Goal: Task Accomplishment & Management: Use online tool/utility

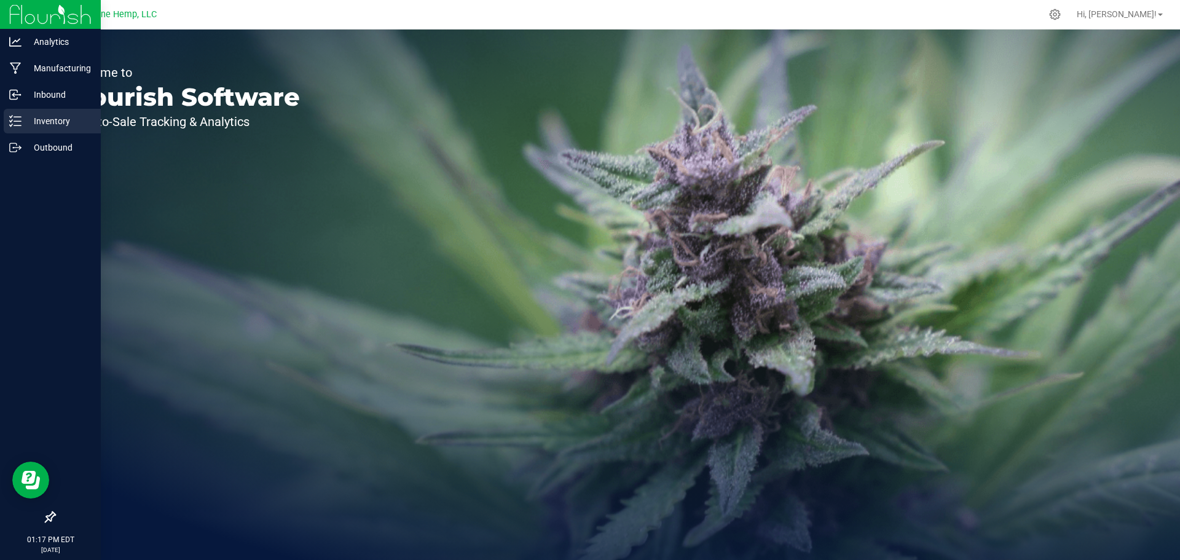
click at [9, 119] on icon at bounding box center [15, 121] width 12 height 12
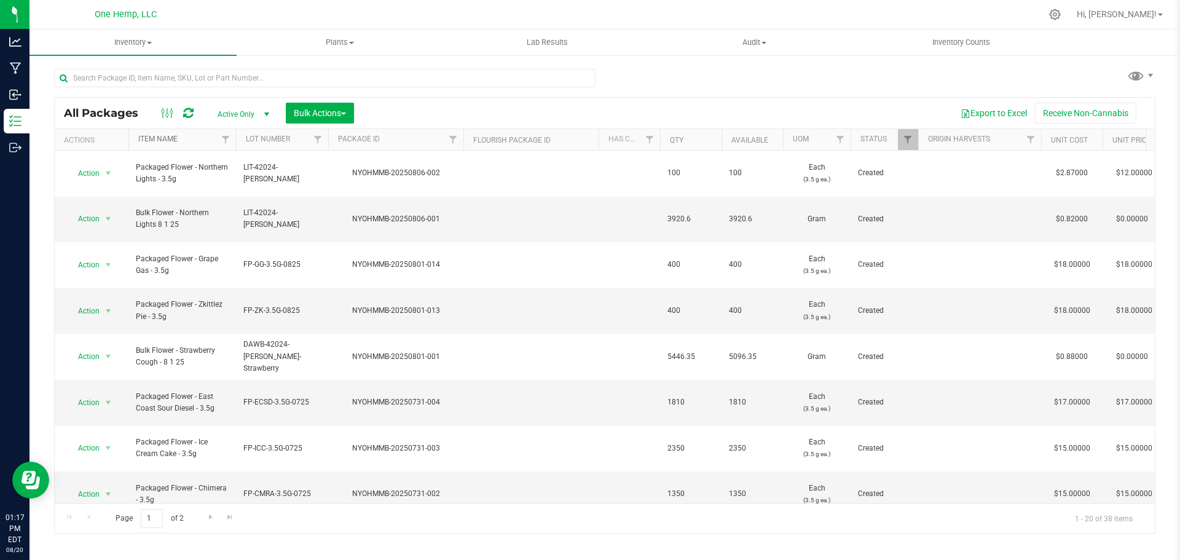
click at [168, 140] on link "Item Name" at bounding box center [157, 139] width 39 height 9
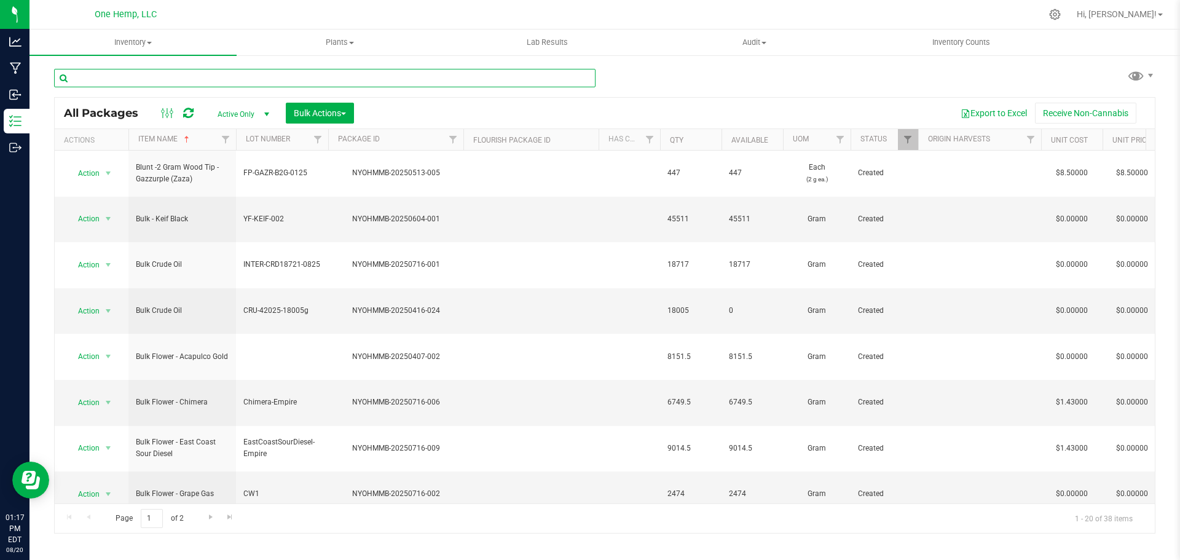
click at [151, 74] on input "text" at bounding box center [325, 78] width 542 height 18
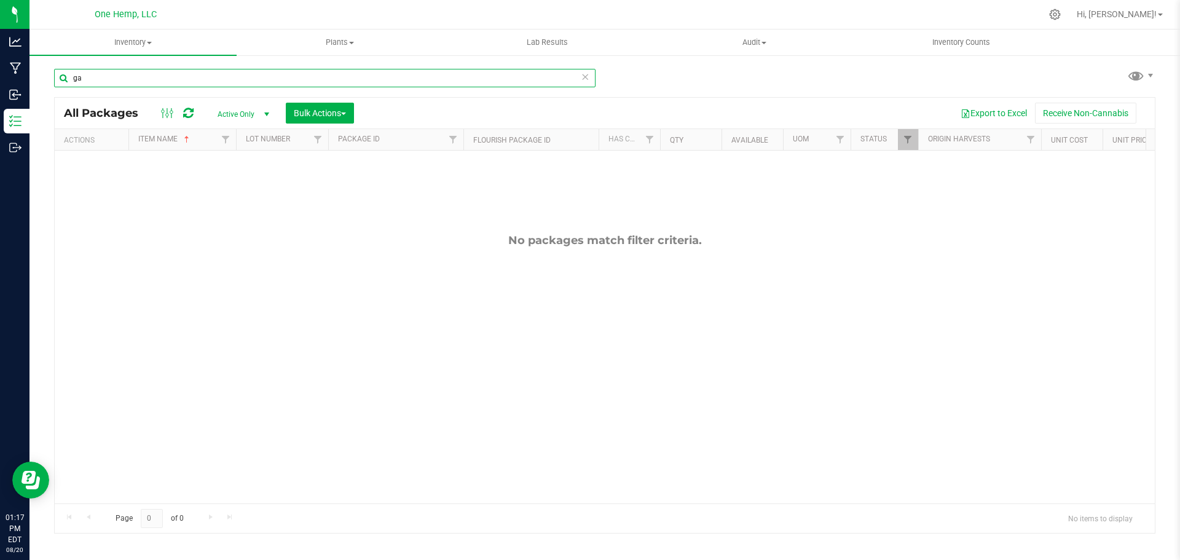
type input "g"
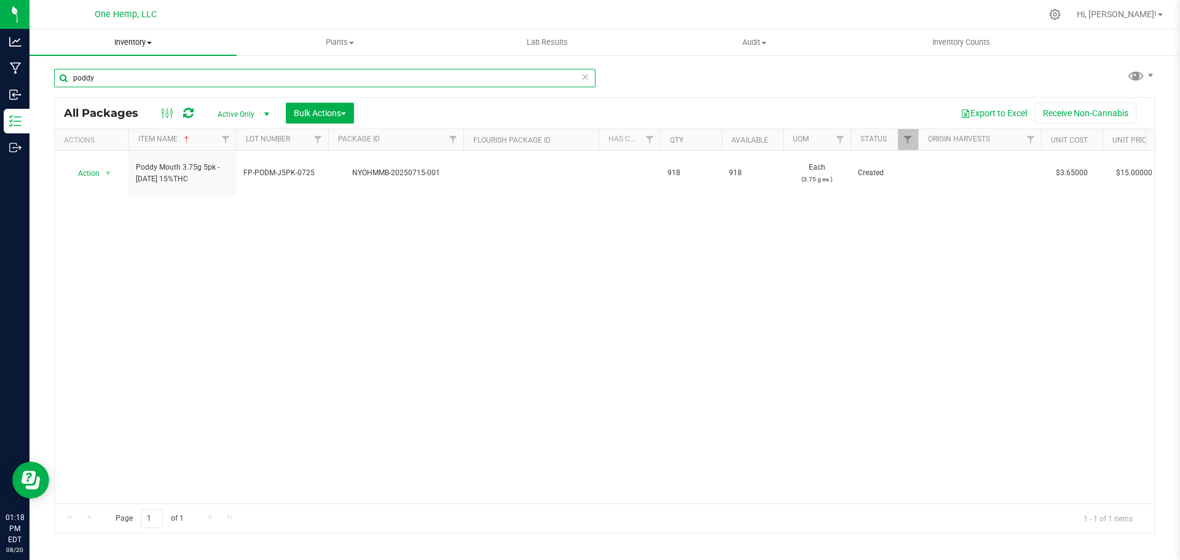
type input "poddy"
click at [161, 42] on span "Inventory" at bounding box center [133, 42] width 207 height 11
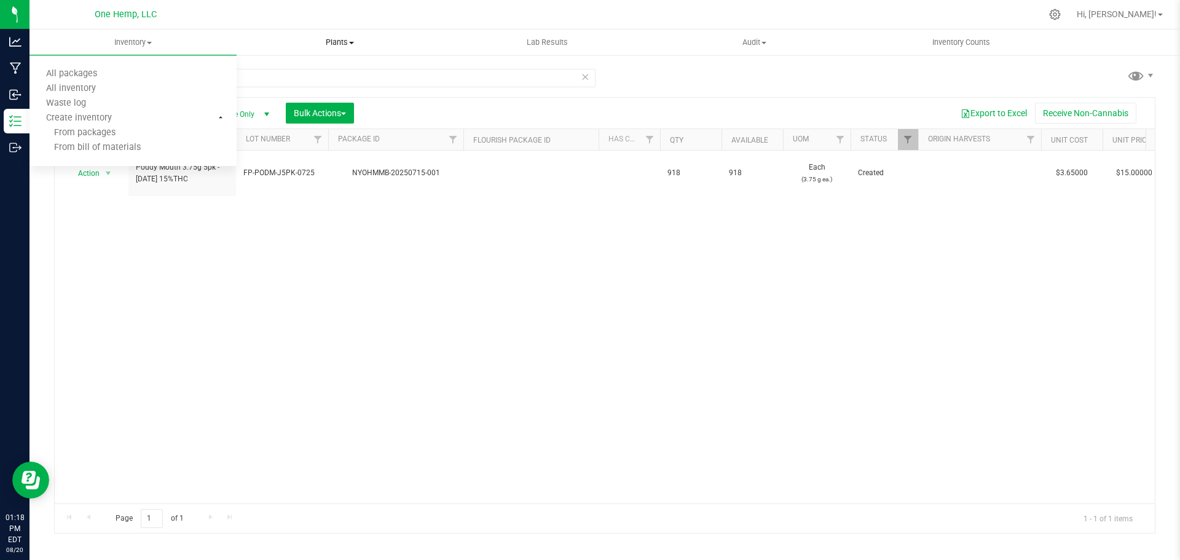
click at [258, 34] on uib-tab-heading "Plants All plants Waste log" at bounding box center [340, 42] width 206 height 25
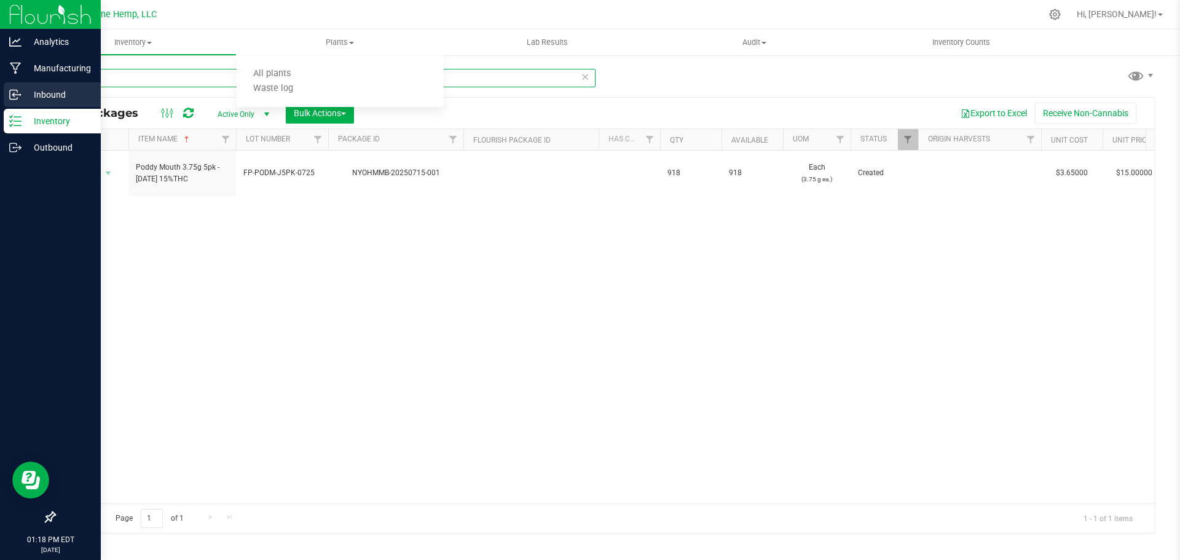
drag, startPoint x: 157, startPoint y: 76, endPoint x: 26, endPoint y: 83, distance: 130.5
click at [26, 83] on div "Analytics Manufacturing Inbound Inventory Outbound 01:18 PM EDT [DATE] 08/20 On…" at bounding box center [590, 280] width 1180 height 560
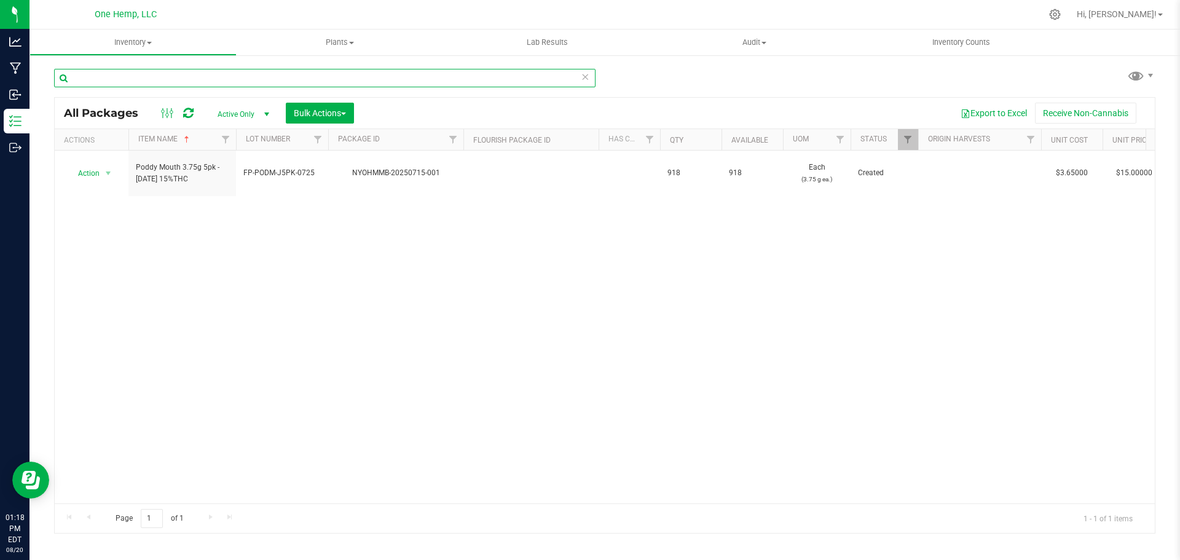
click at [104, 77] on input "text" at bounding box center [325, 78] width 542 height 18
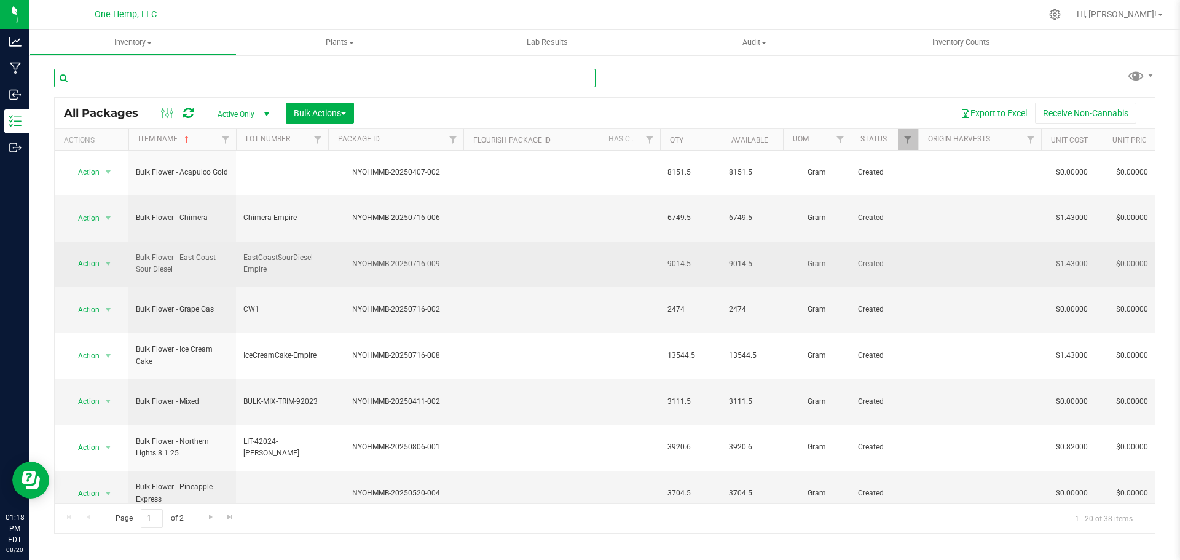
scroll to position [61, 0]
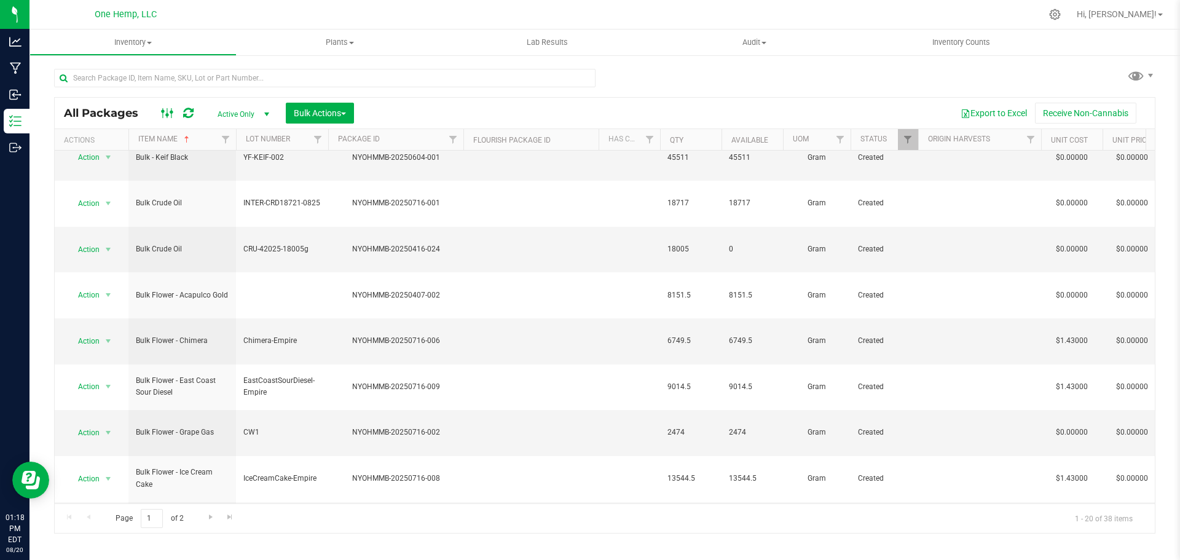
click at [165, 112] on icon at bounding box center [168, 113] width 14 height 15
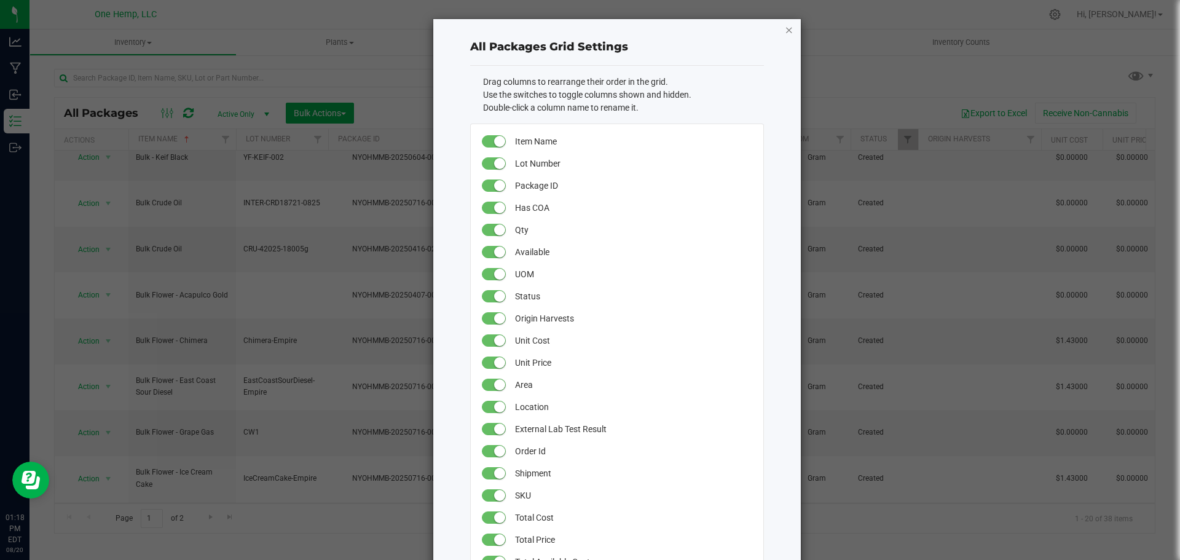
click at [785, 30] on icon "button" at bounding box center [789, 29] width 9 height 15
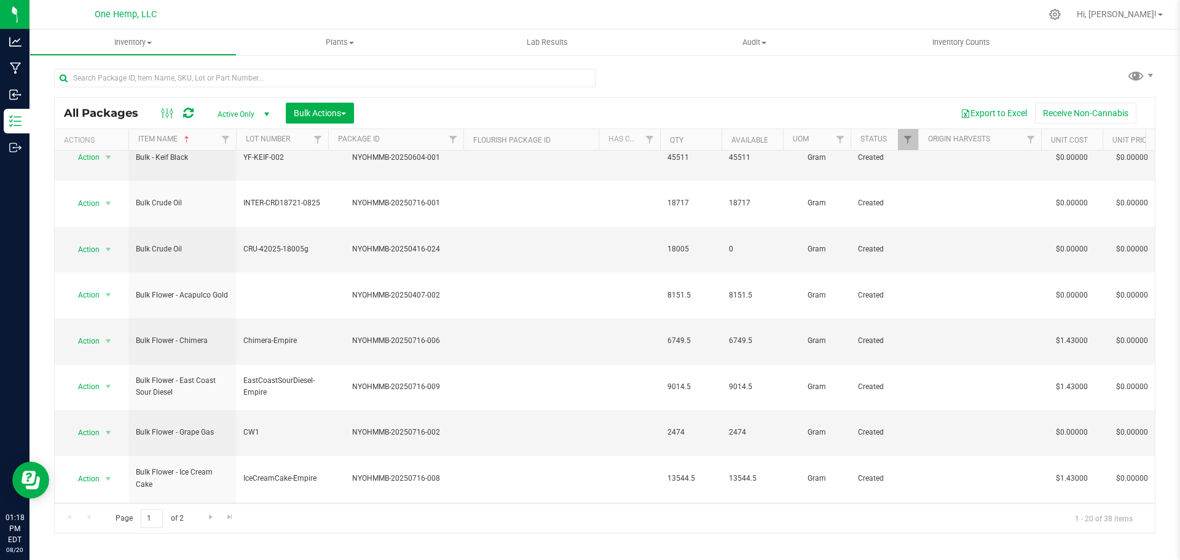
click at [260, 108] on span "select" at bounding box center [266, 114] width 15 height 17
click at [469, 98] on div "All Packages Active Only Active Only Lab Samples Locked All Bulk Actions Add to…" at bounding box center [605, 113] width 1100 height 31
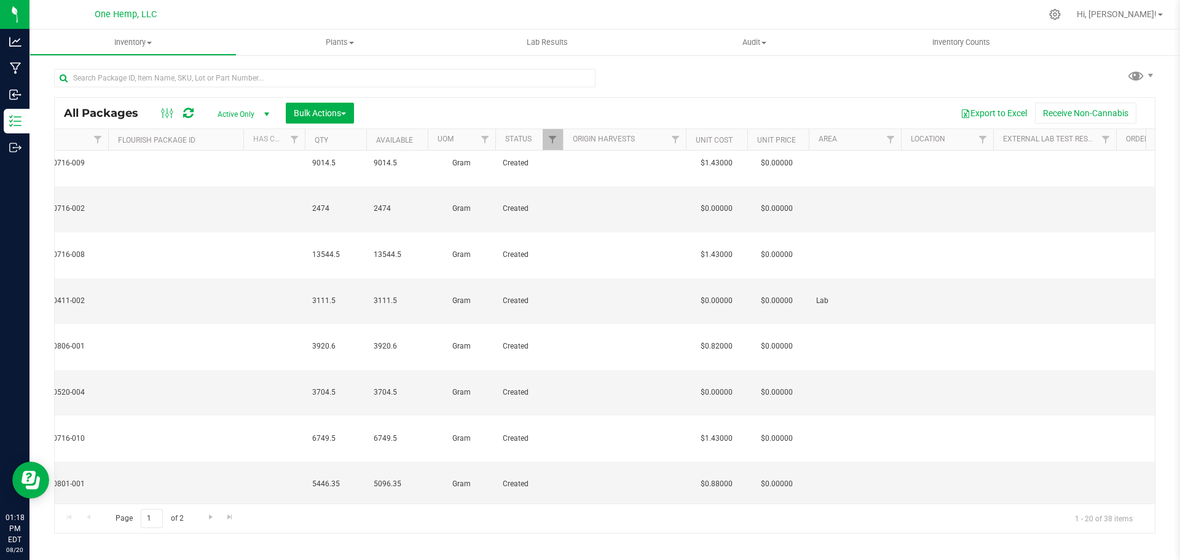
scroll to position [0, 0]
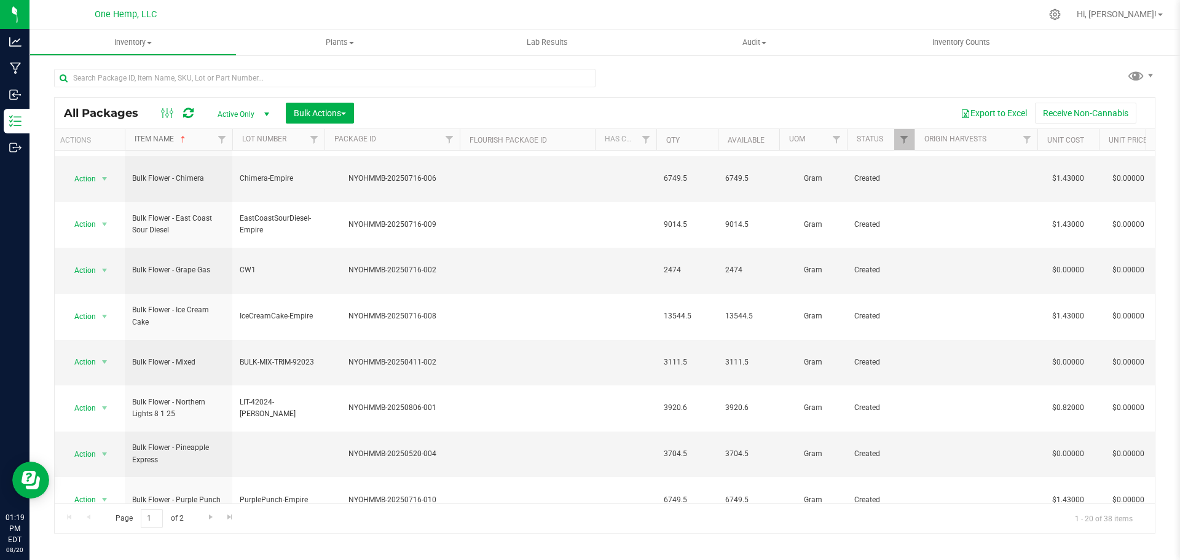
click at [181, 141] on span at bounding box center [183, 140] width 10 height 10
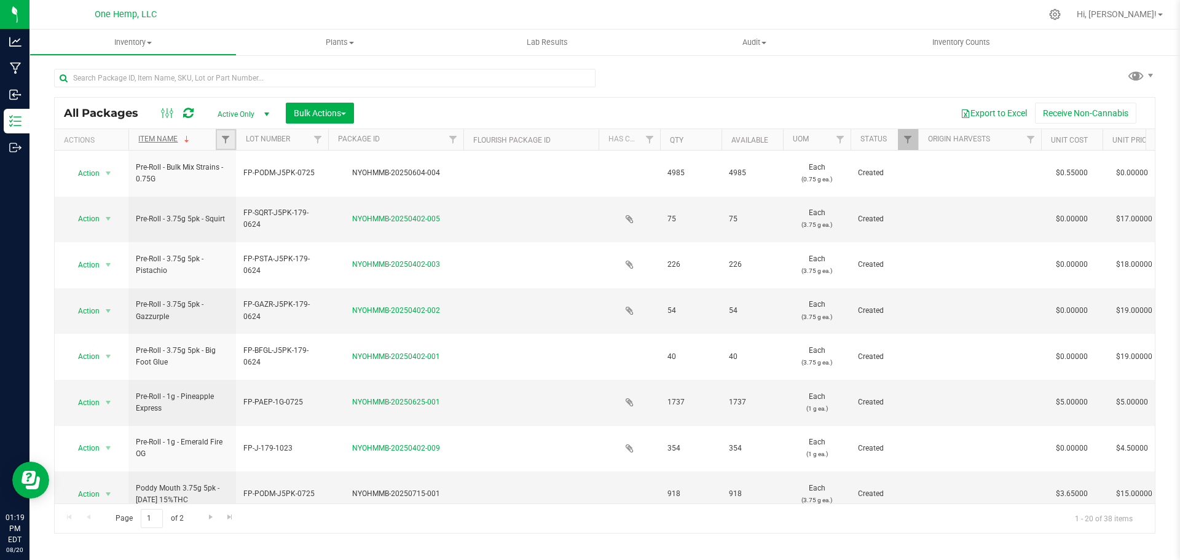
click at [219, 140] on link "Filter" at bounding box center [226, 139] width 20 height 21
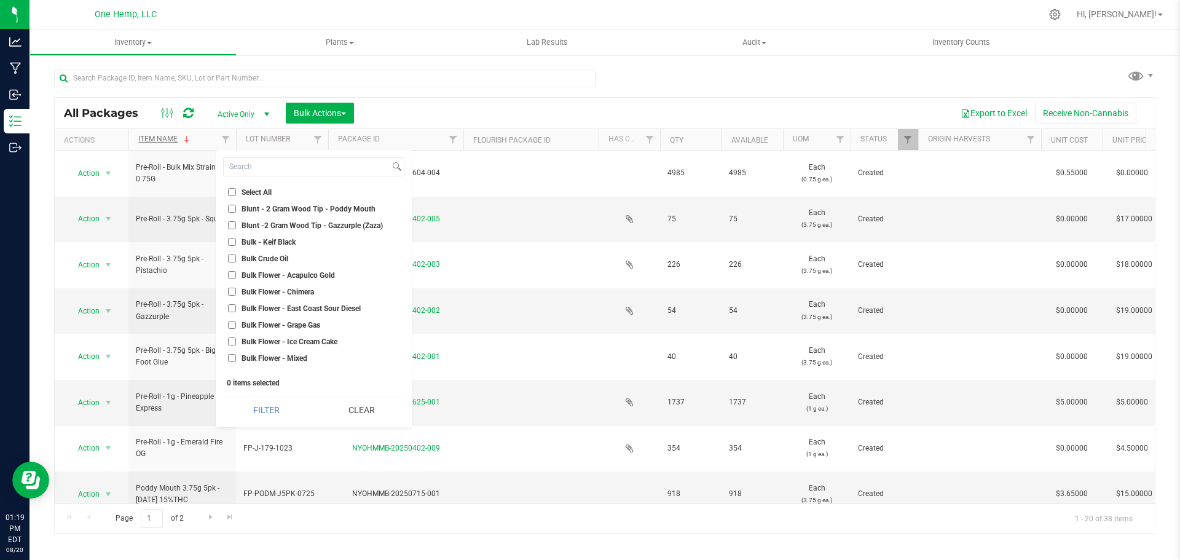
click at [232, 241] on input "Bulk - Keif Black" at bounding box center [232, 242] width 8 height 8
checkbox input "true"
click at [234, 253] on li "Bulk Crude Oil" at bounding box center [313, 258] width 181 height 13
click at [233, 261] on input "Bulk Crude Oil" at bounding box center [232, 259] width 8 height 8
checkbox input "true"
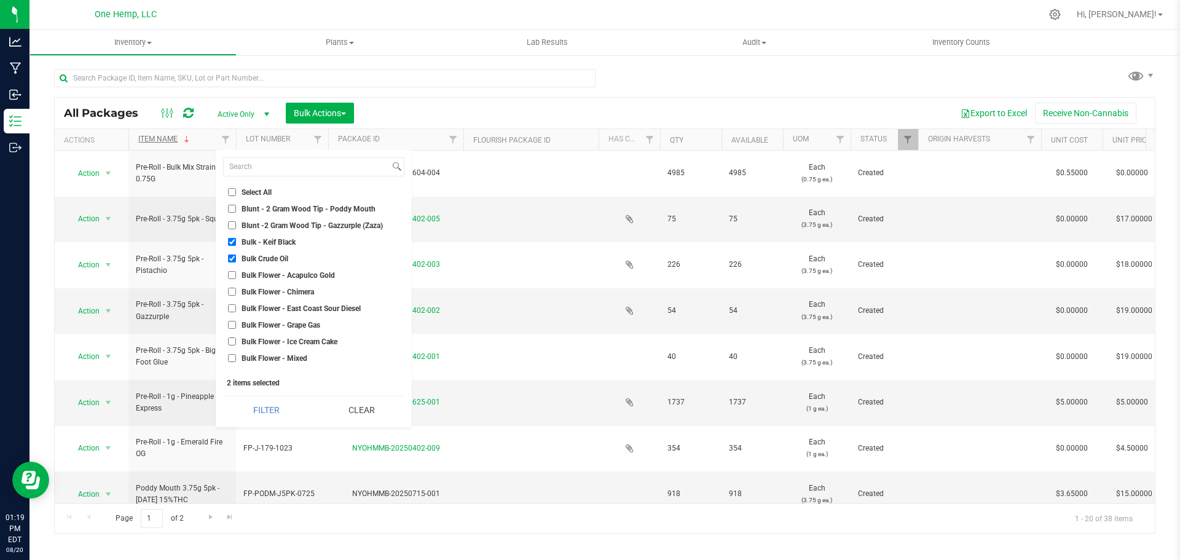
click at [233, 240] on input "Bulk - Keif Black" at bounding box center [232, 242] width 8 height 8
checkbox input "false"
click at [233, 251] on ul "Select All Blunt - 2 Gram Wood Tip - Poddy Mouth Blunt -2 Gram Wood Tip - Gazzu…" at bounding box center [313, 278] width 181 height 184
click at [232, 259] on input "Bulk Crude Oil" at bounding box center [232, 259] width 8 height 8
checkbox input "false"
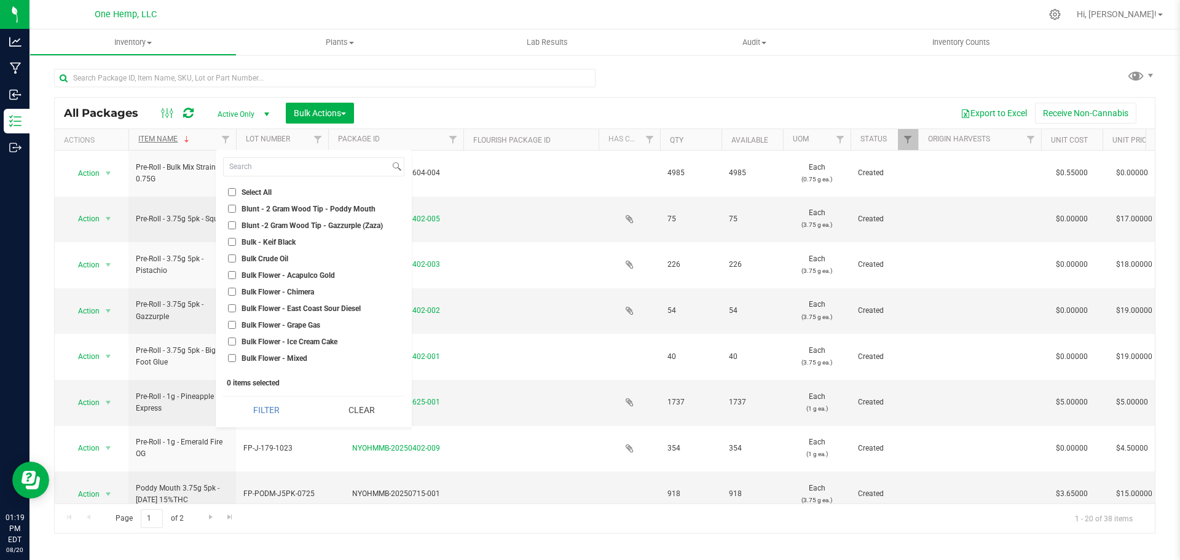
click at [234, 193] on input "Select All" at bounding box center [232, 192] width 8 height 8
checkbox input "true"
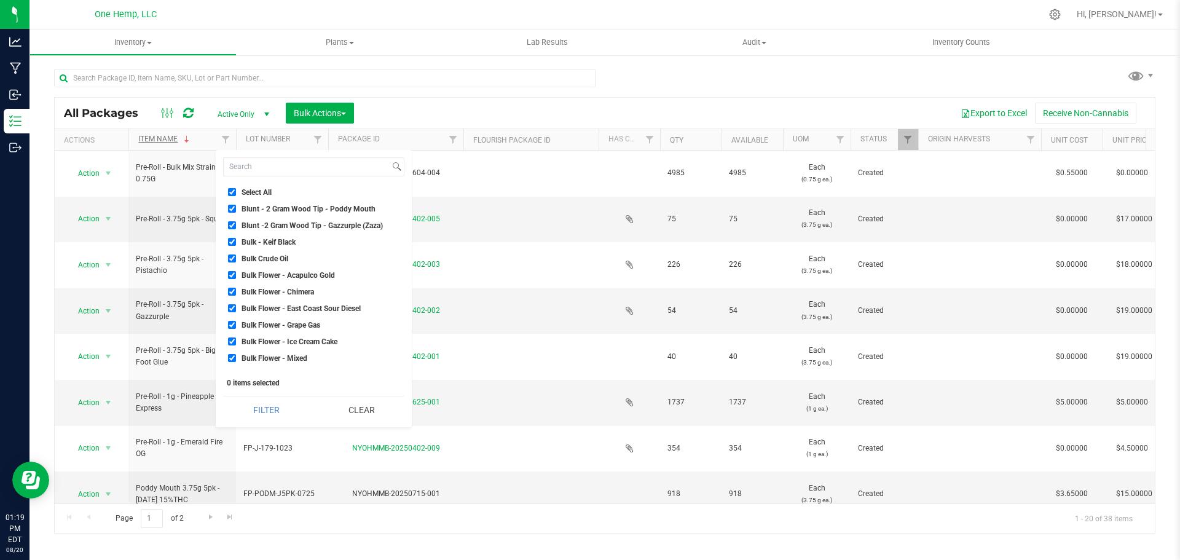
checkbox input "true"
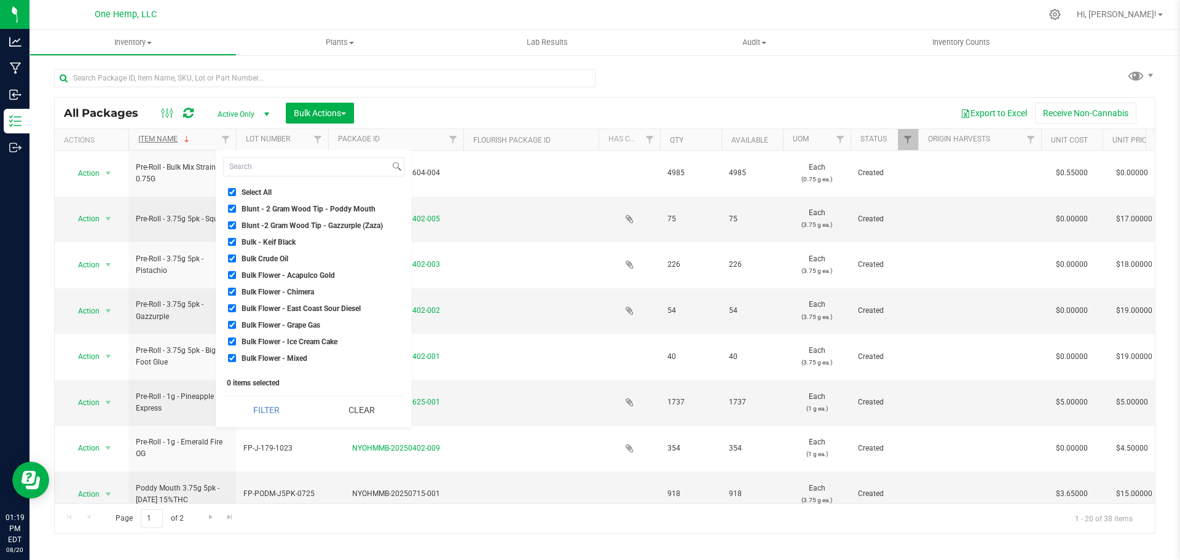
checkbox input "true"
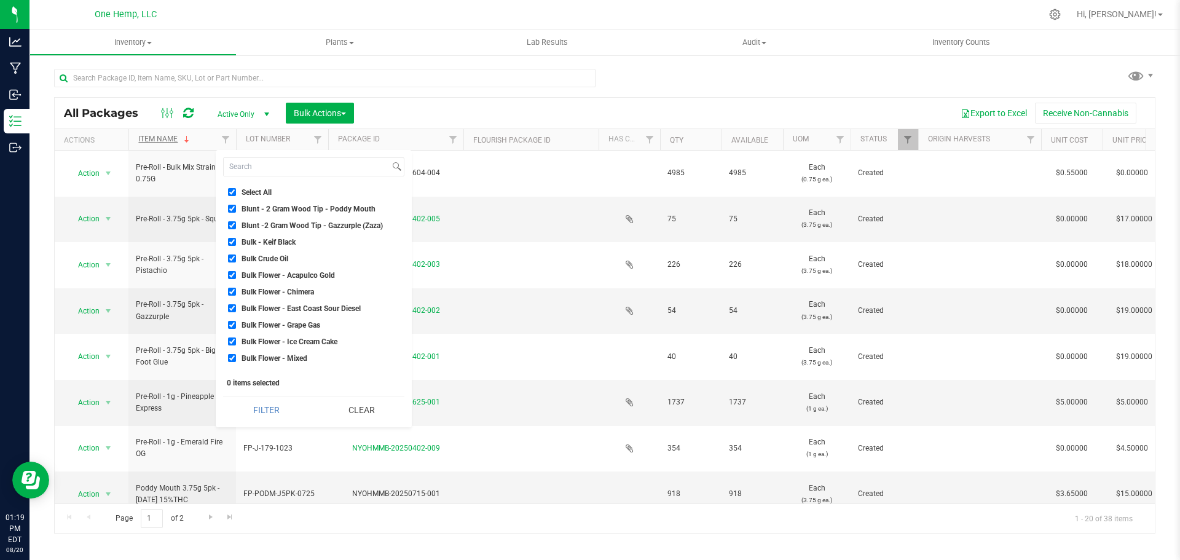
checkbox input "true"
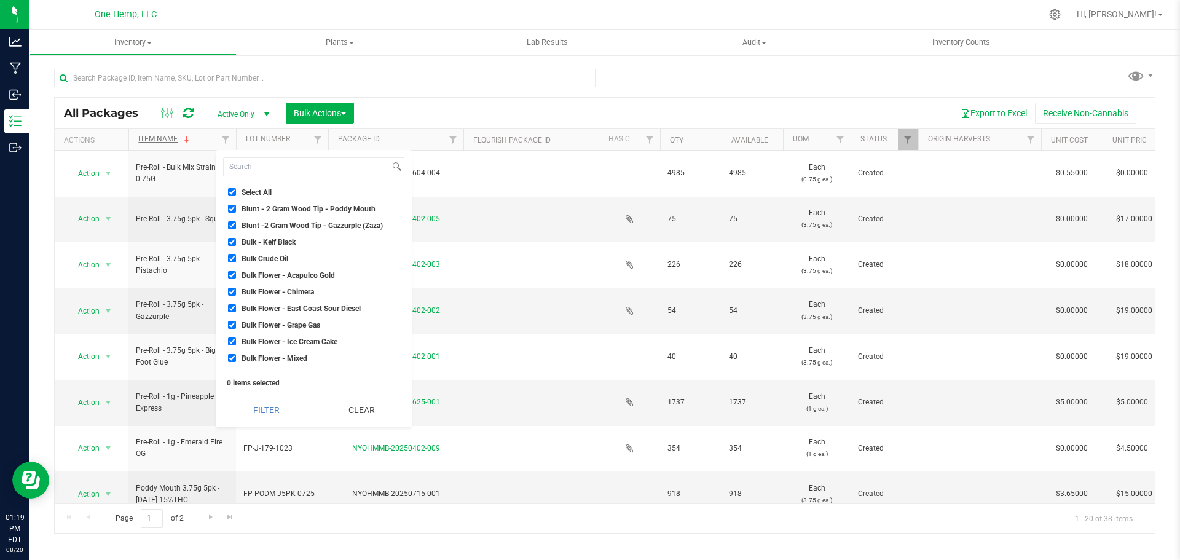
checkbox input "true"
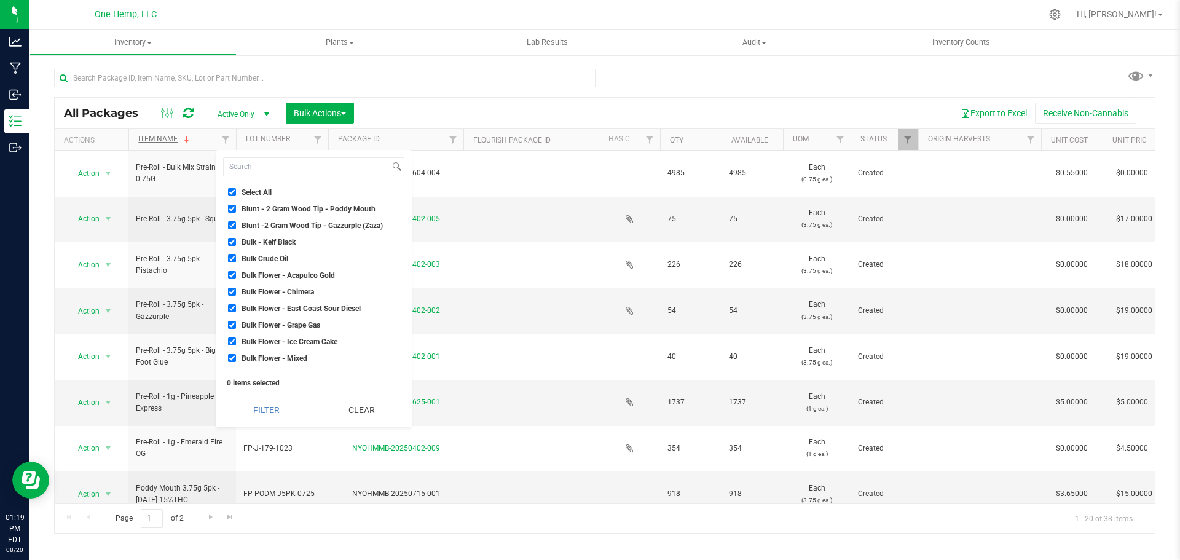
checkbox input "true"
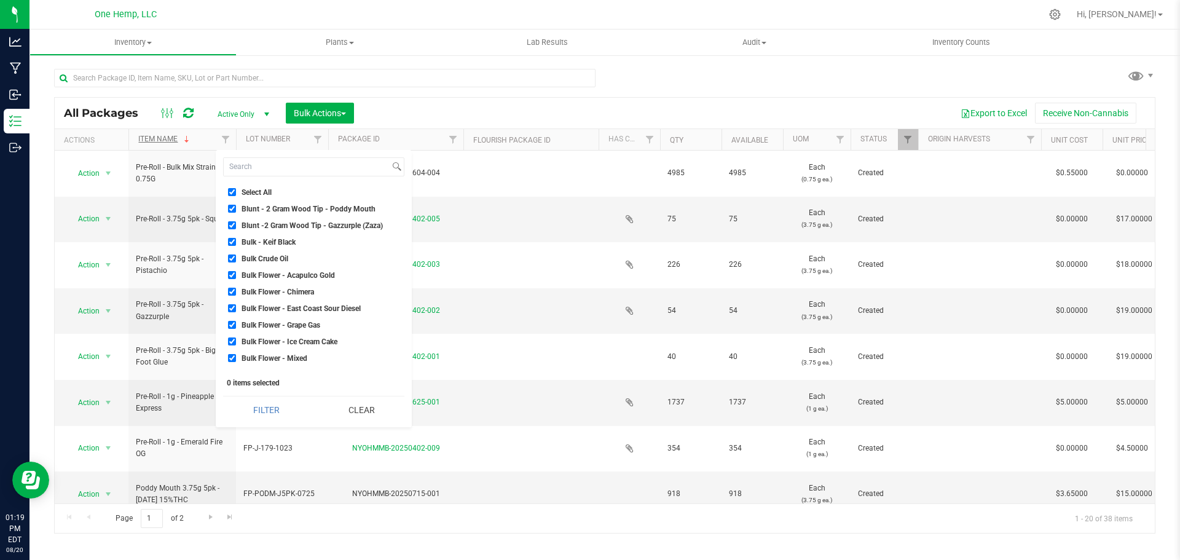
checkbox input "true"
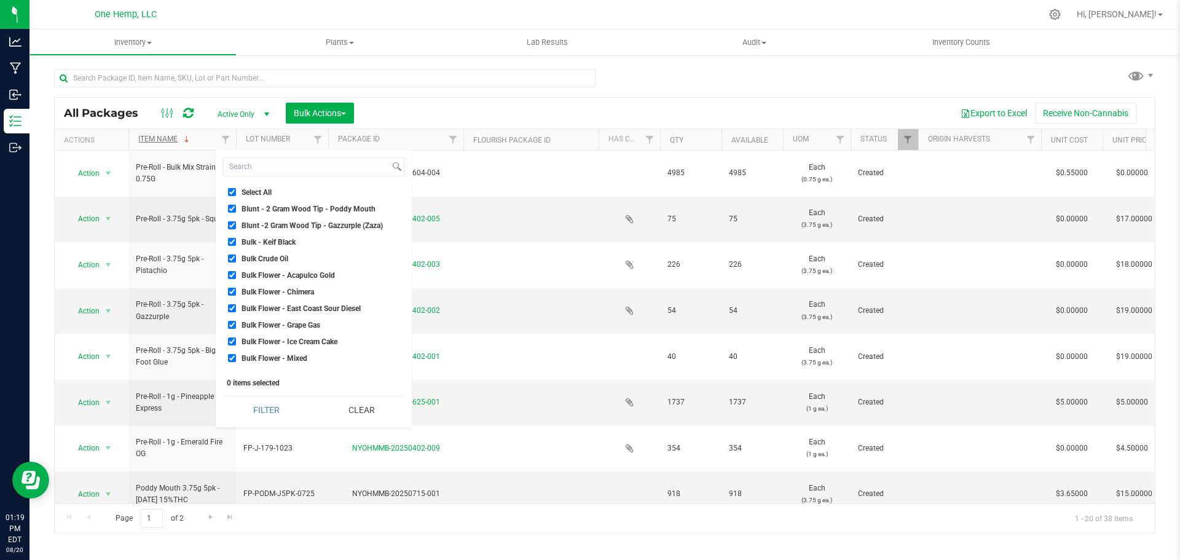
checkbox input "true"
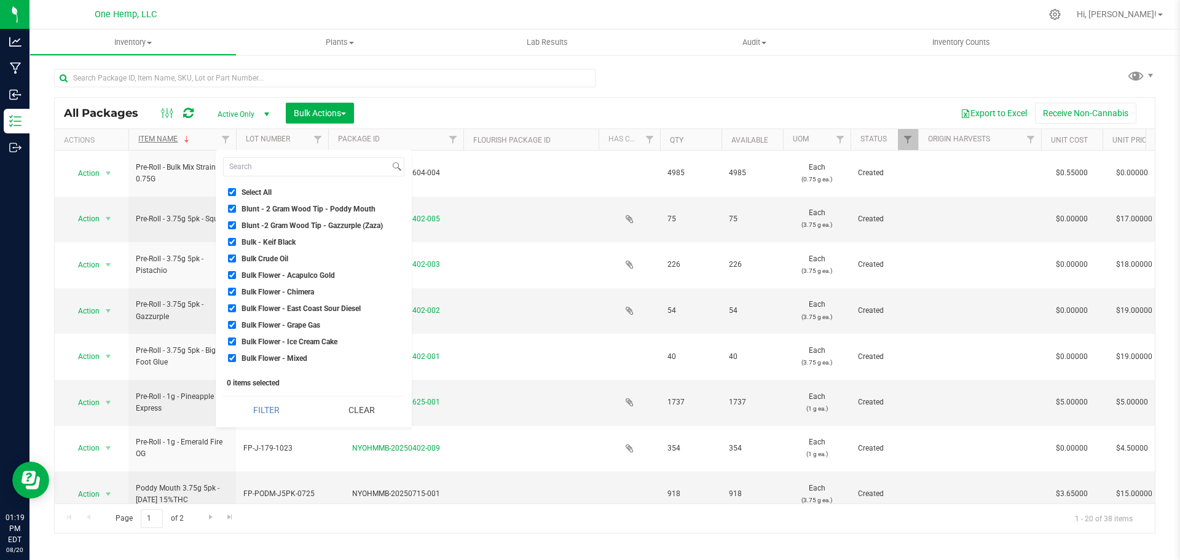
checkbox input "true"
drag, startPoint x: 230, startPoint y: 240, endPoint x: 230, endPoint y: 255, distance: 15.4
click at [230, 242] on input "Bulk - Keif Black" at bounding box center [232, 242] width 8 height 8
checkbox input "false"
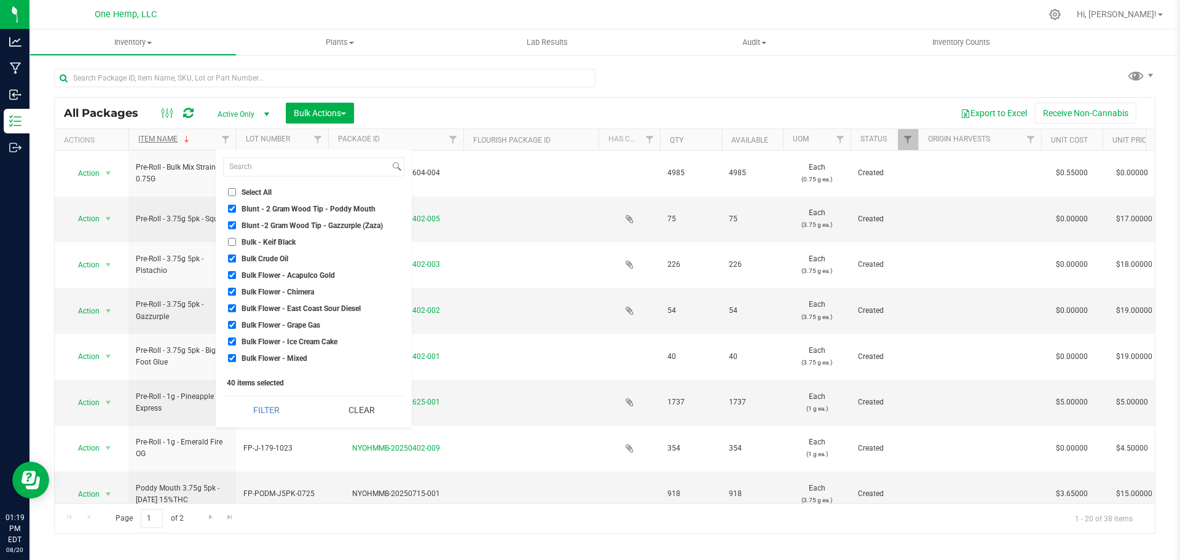
checkbox input "false"
click at [230, 255] on input "Bulk Crude Oil" at bounding box center [232, 259] width 8 height 8
checkbox input "false"
click at [231, 275] on input "Bulk Flower - Acapulco Gold" at bounding box center [232, 275] width 8 height 8
checkbox input "false"
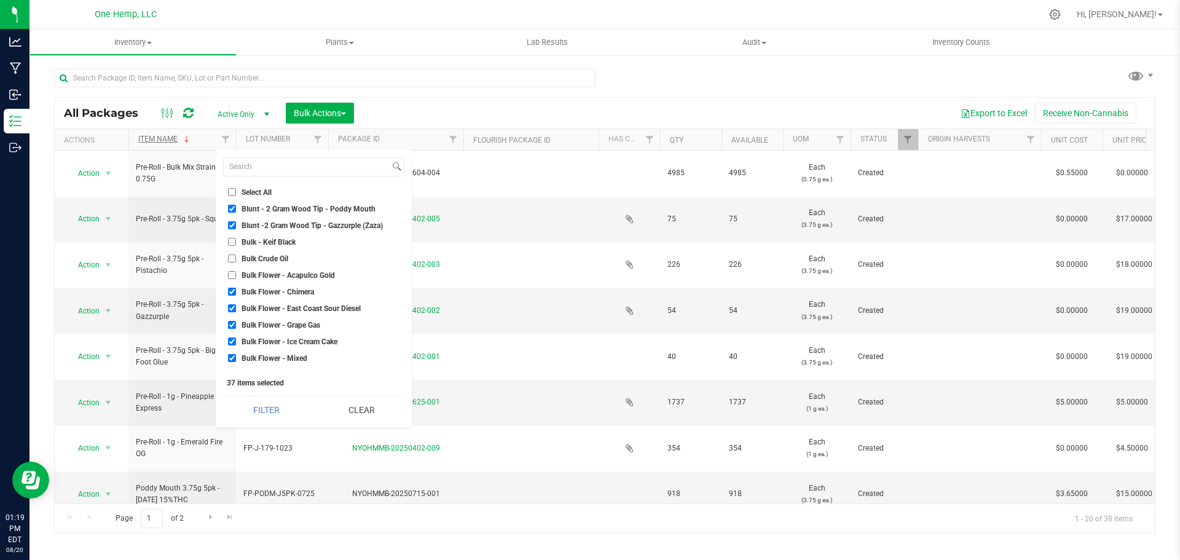
click at [231, 294] on input "Bulk Flower - Chimera" at bounding box center [232, 292] width 8 height 8
checkbox input "false"
click at [232, 310] on input "Bulk Flower - East Coast Sour Diesel" at bounding box center [232, 308] width 8 height 8
checkbox input "false"
click at [232, 322] on input "Bulk Flower - Grape Gas" at bounding box center [232, 325] width 8 height 8
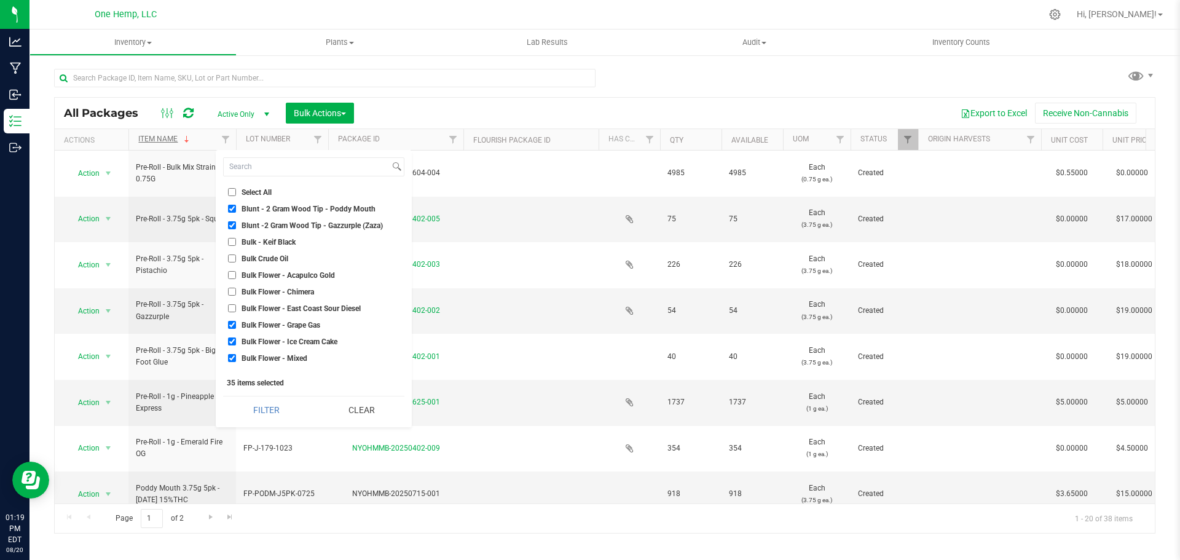
checkbox input "false"
click at [232, 336] on li "Bulk Flower - Ice Cream Cake" at bounding box center [313, 341] width 181 height 13
click at [230, 352] on li "Bulk Flower - Mixed" at bounding box center [313, 358] width 181 height 13
click at [230, 355] on input "Bulk Flower - Mixed" at bounding box center [232, 358] width 8 height 8
checkbox input "false"
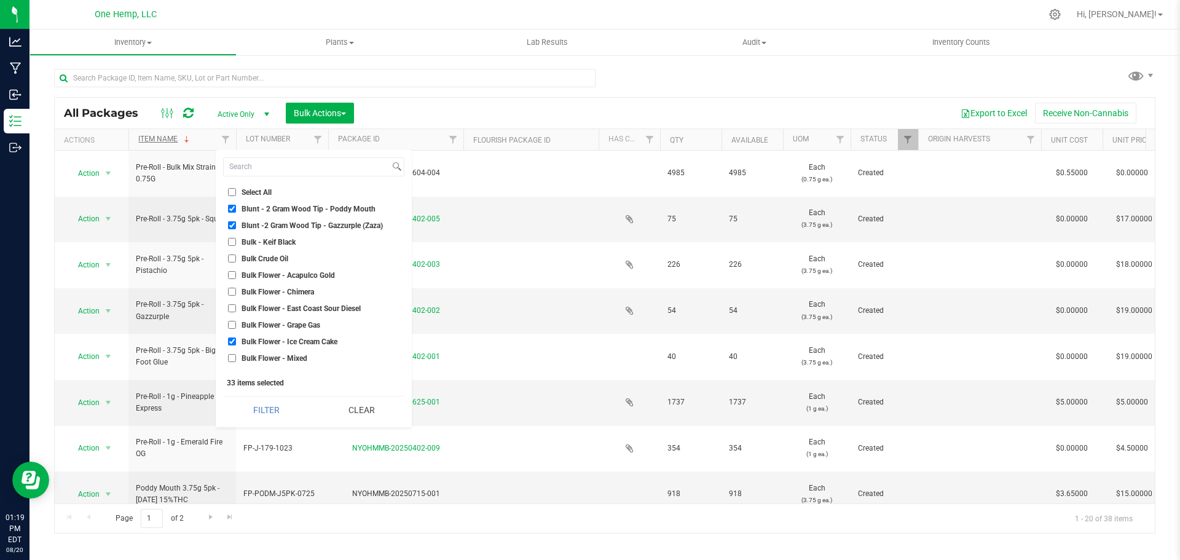
click at [230, 344] on input "Bulk Flower - Ice Cream Cake" at bounding box center [232, 342] width 8 height 8
checkbox input "false"
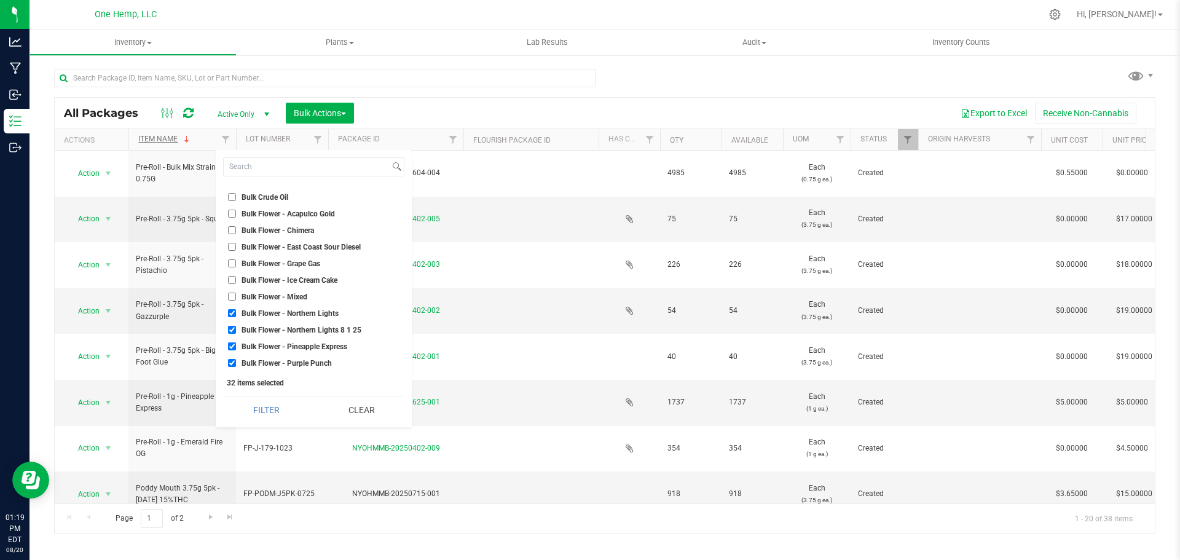
click at [228, 311] on input "Bulk Flower - Northern Lights" at bounding box center [232, 313] width 8 height 8
checkbox input "false"
click at [229, 326] on input "Bulk Flower - Northern Lights 8 1 25" at bounding box center [232, 330] width 8 height 8
checkbox input "false"
click at [233, 350] on input "Bulk Flower - Pineapple Express" at bounding box center [232, 346] width 8 height 8
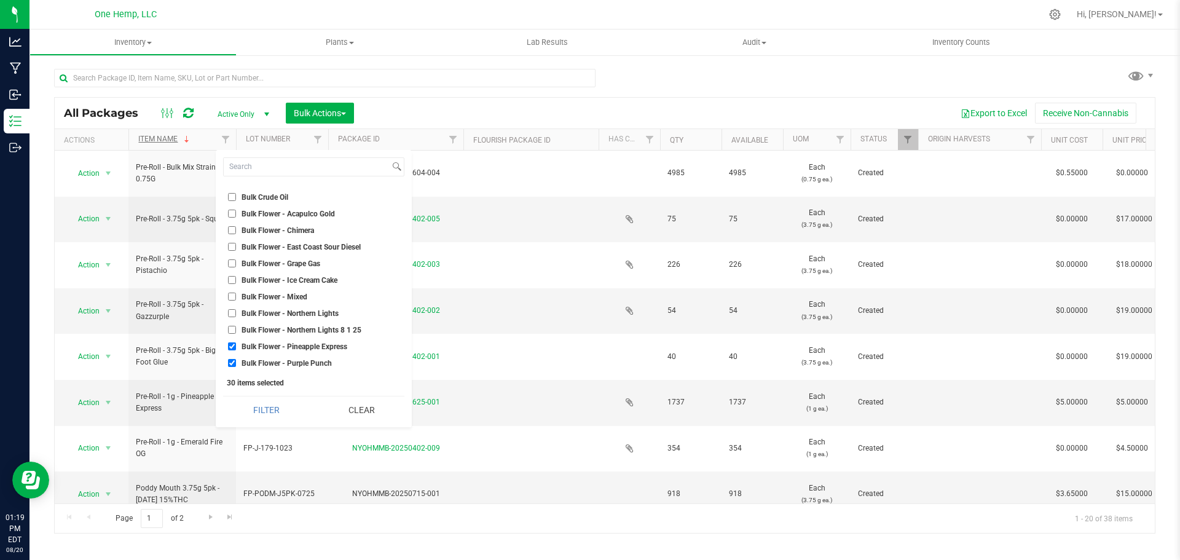
checkbox input "false"
click at [231, 361] on input "Bulk Flower - Purple Punch" at bounding box center [232, 363] width 8 height 8
checkbox input "false"
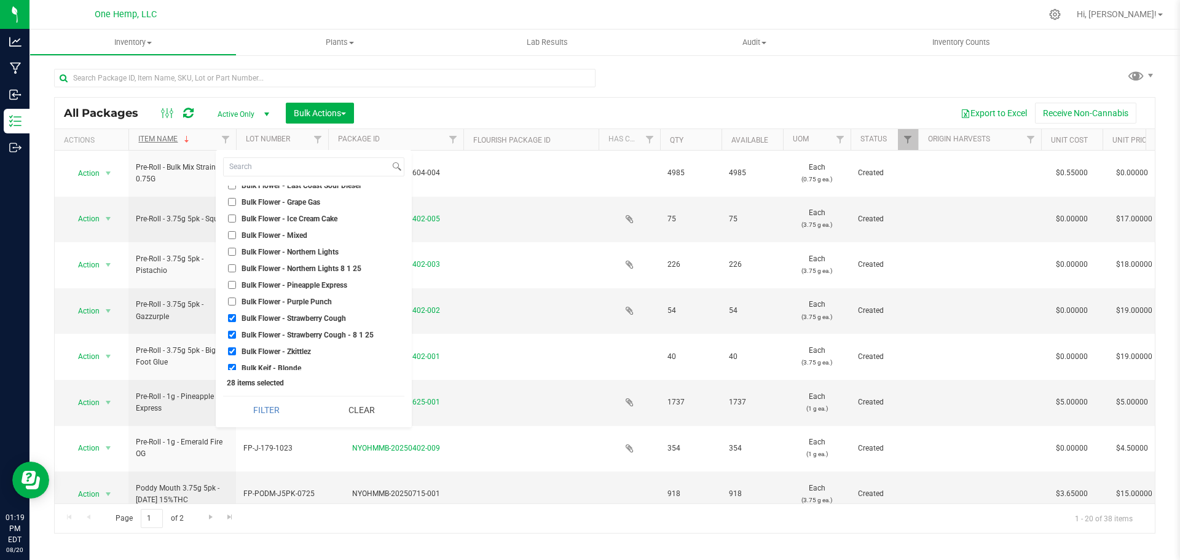
click at [231, 322] on input "Bulk Flower - Strawberry Cough" at bounding box center [232, 318] width 8 height 8
checkbox input "false"
click at [231, 332] on input "Bulk Flower - Strawberry Cough - 8 1 25" at bounding box center [232, 335] width 8 height 8
checkbox input "false"
click at [231, 347] on input "Bulk Flower - Zkittlez" at bounding box center [232, 351] width 8 height 8
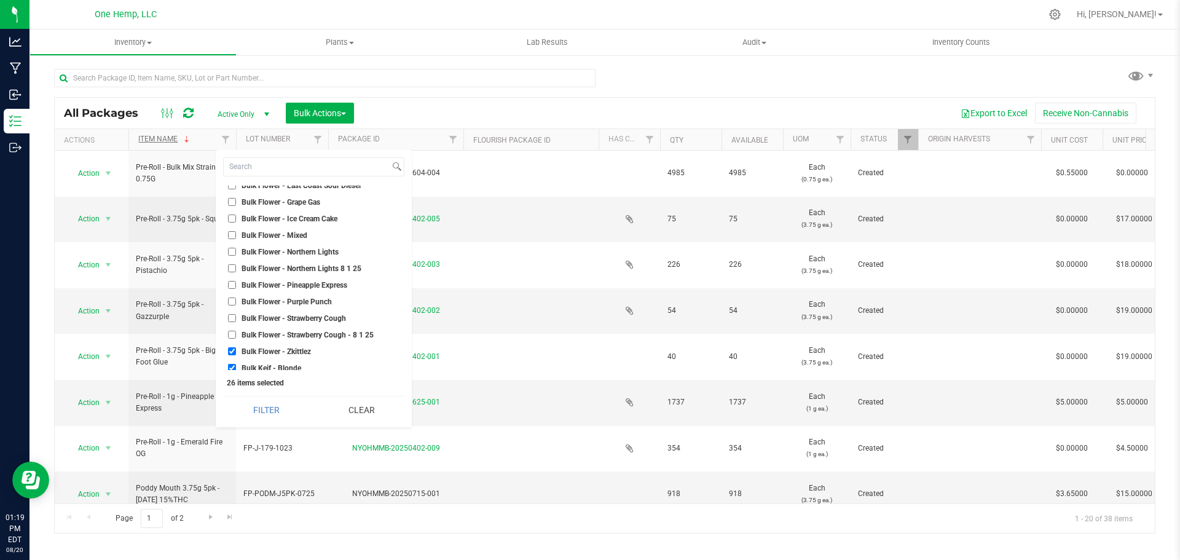
checkbox input "false"
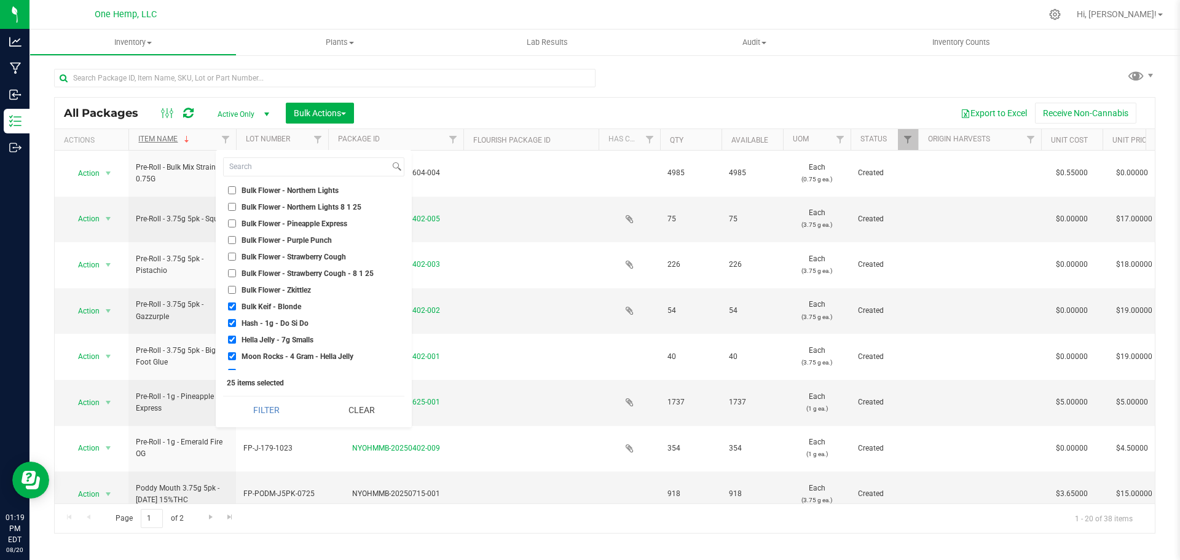
click at [230, 304] on input "Bulk Keif - Blonde" at bounding box center [232, 306] width 8 height 8
checkbox input "false"
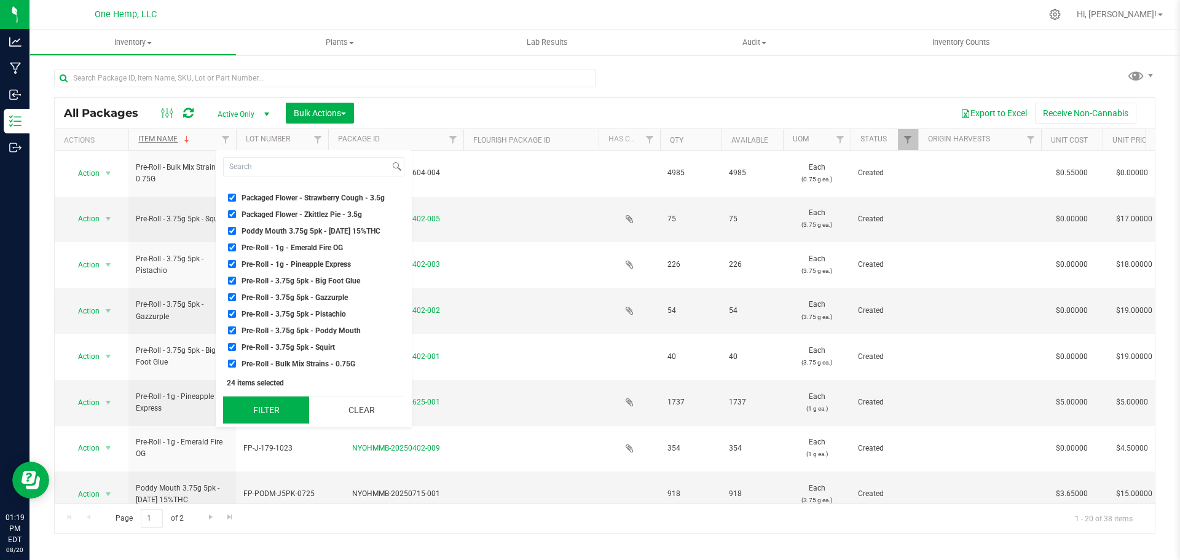
click at [269, 403] on button "Filter" at bounding box center [266, 410] width 86 height 27
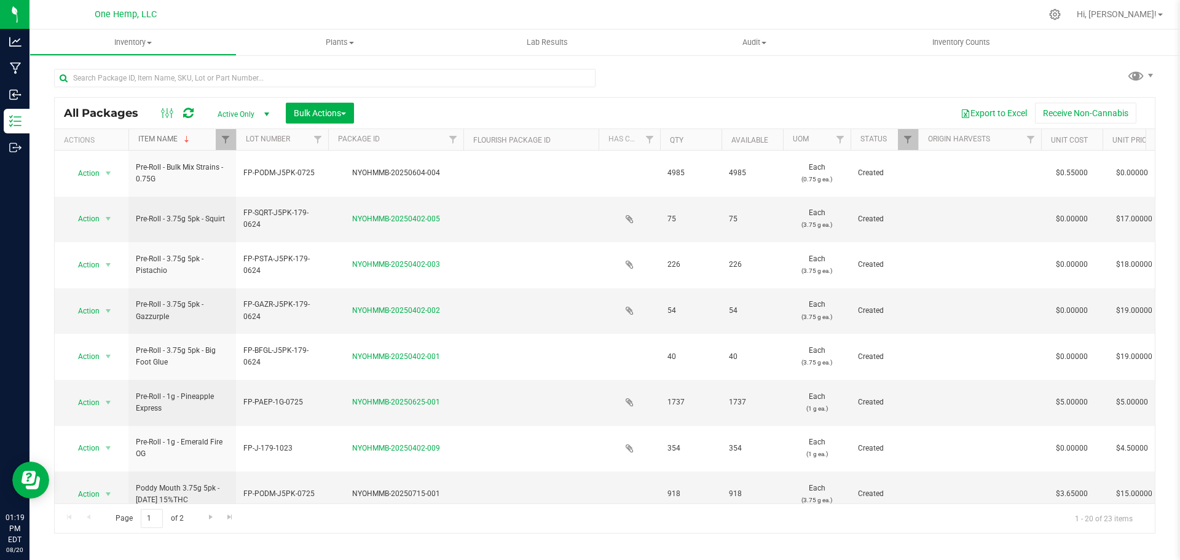
click at [188, 140] on span at bounding box center [187, 140] width 10 height 10
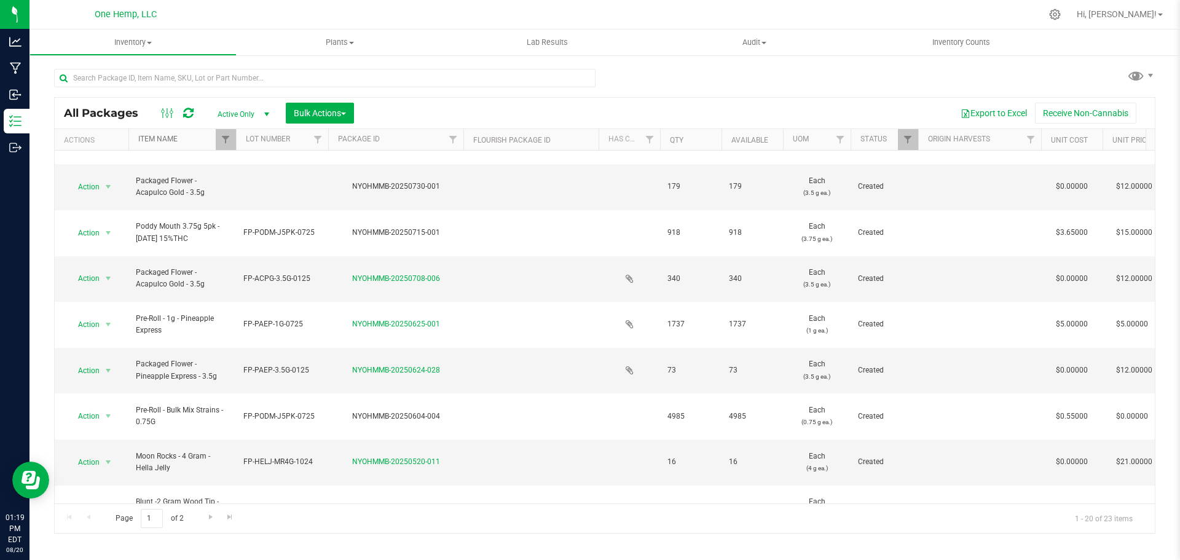
scroll to position [347, 0]
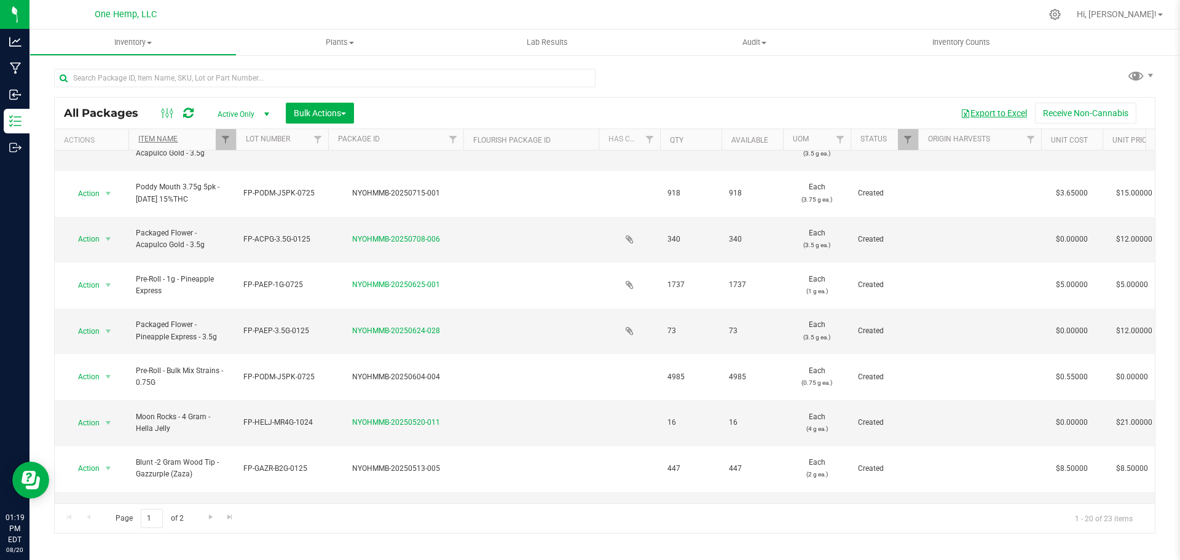
click at [1021, 108] on button "Export to Excel" at bounding box center [994, 113] width 82 height 21
